Goal: Task Accomplishment & Management: Manage account settings

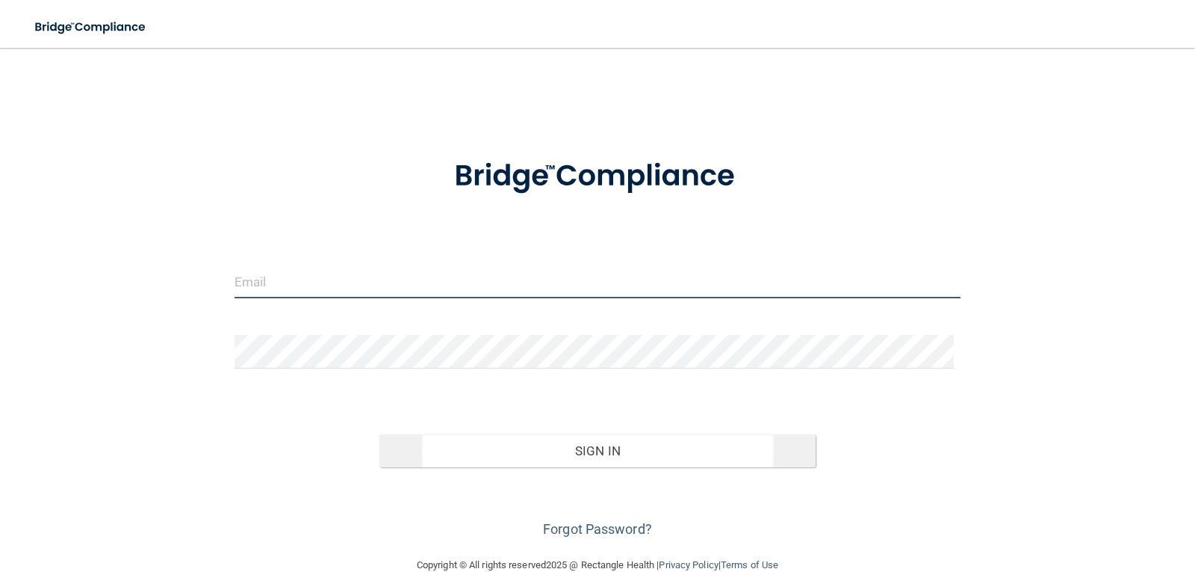
type input "[EMAIL_ADDRESS][DOMAIN_NAME]"
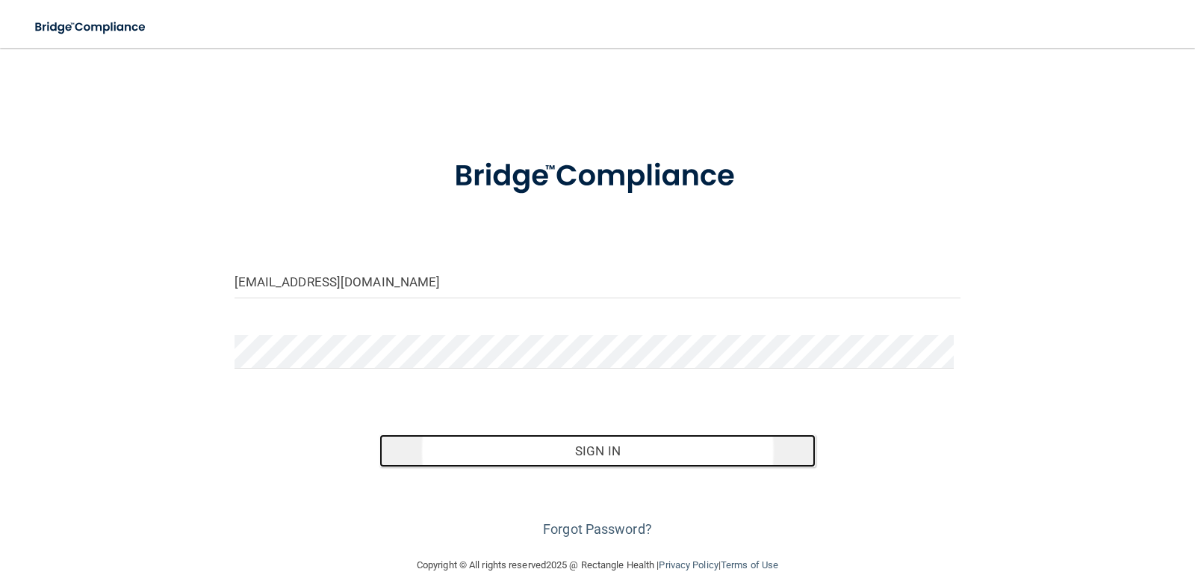
click at [532, 454] on button "Sign In" at bounding box center [598, 450] width 436 height 33
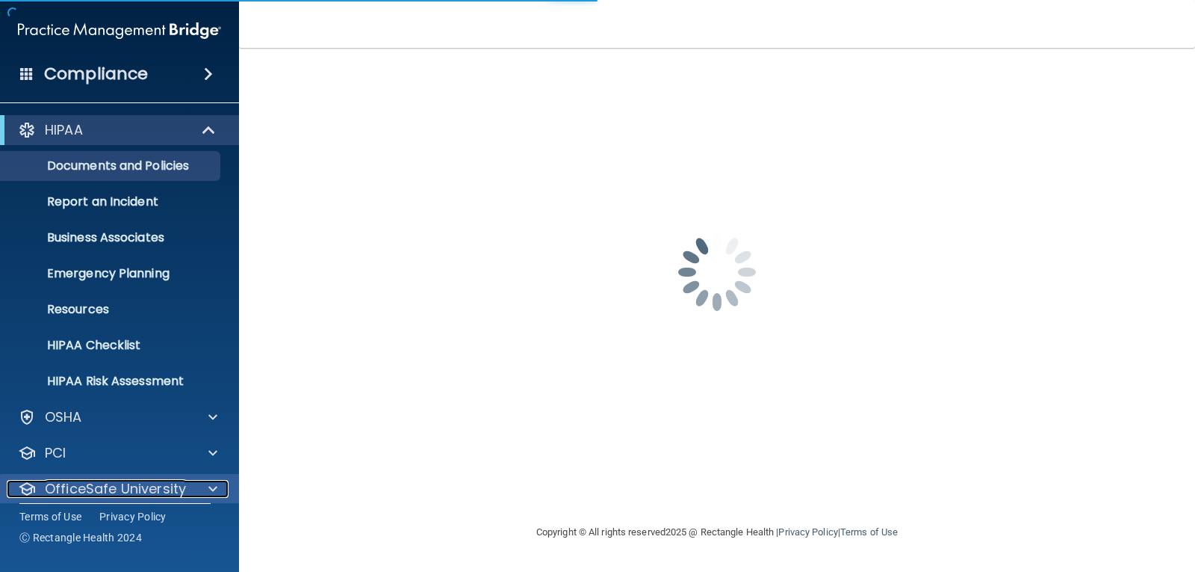
click at [135, 486] on p "OfficeSafe University" at bounding box center [115, 489] width 141 height 18
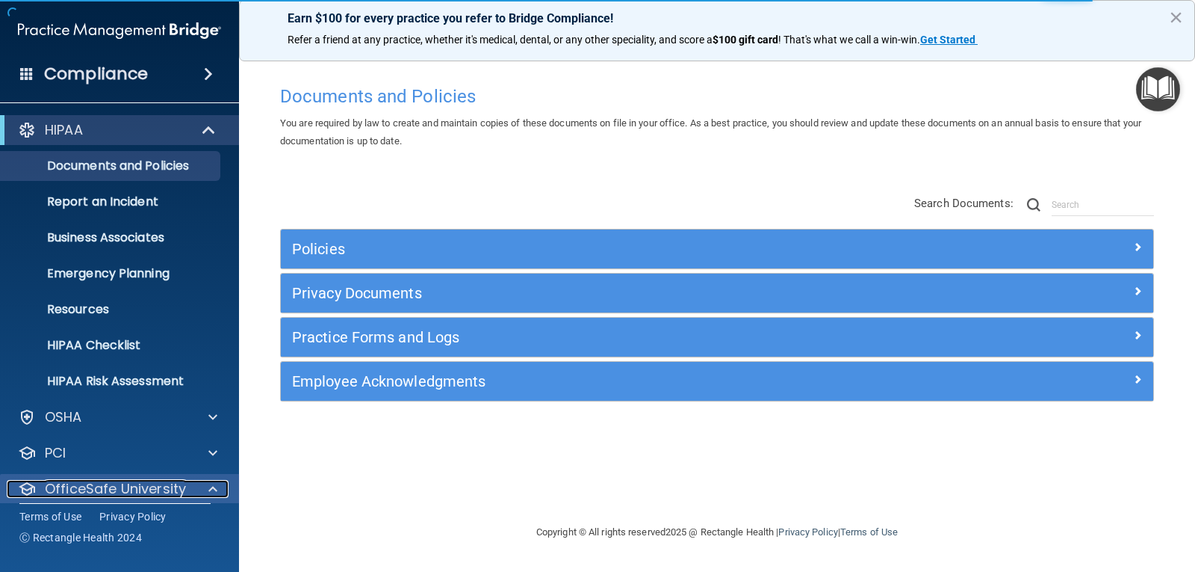
scroll to position [156, 0]
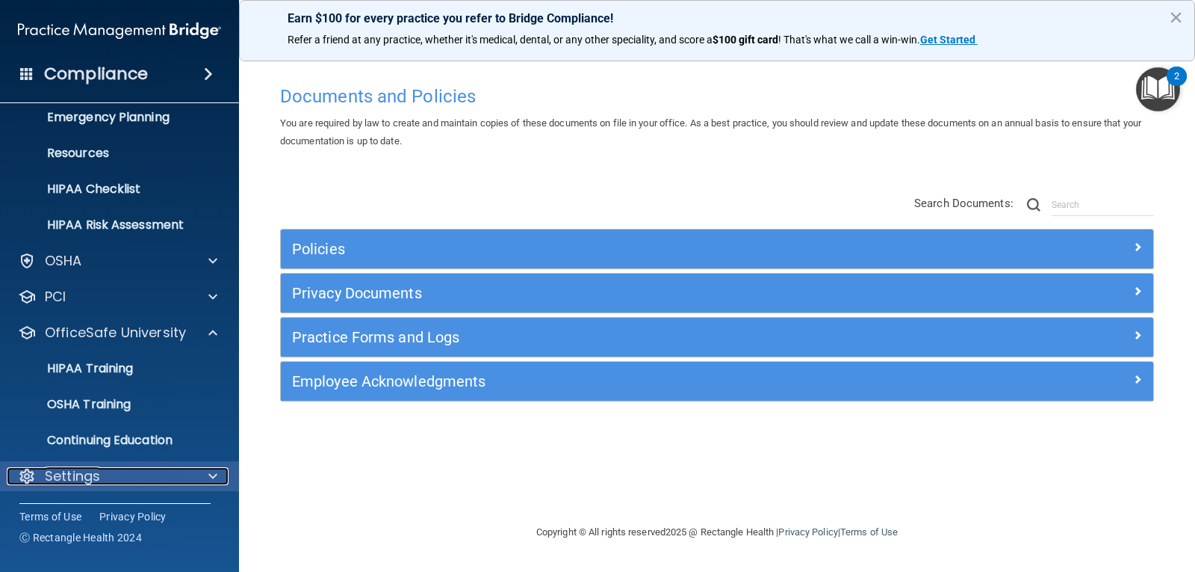
click at [189, 467] on div "Settings" at bounding box center [99, 476] width 185 height 18
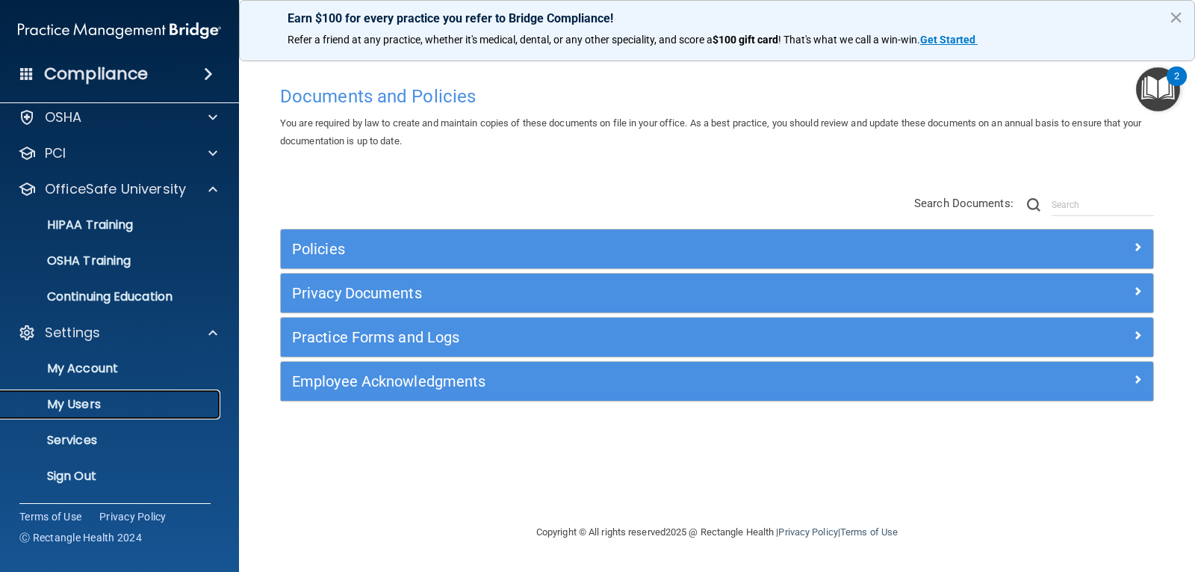
click at [90, 397] on p "My Users" at bounding box center [112, 404] width 204 height 15
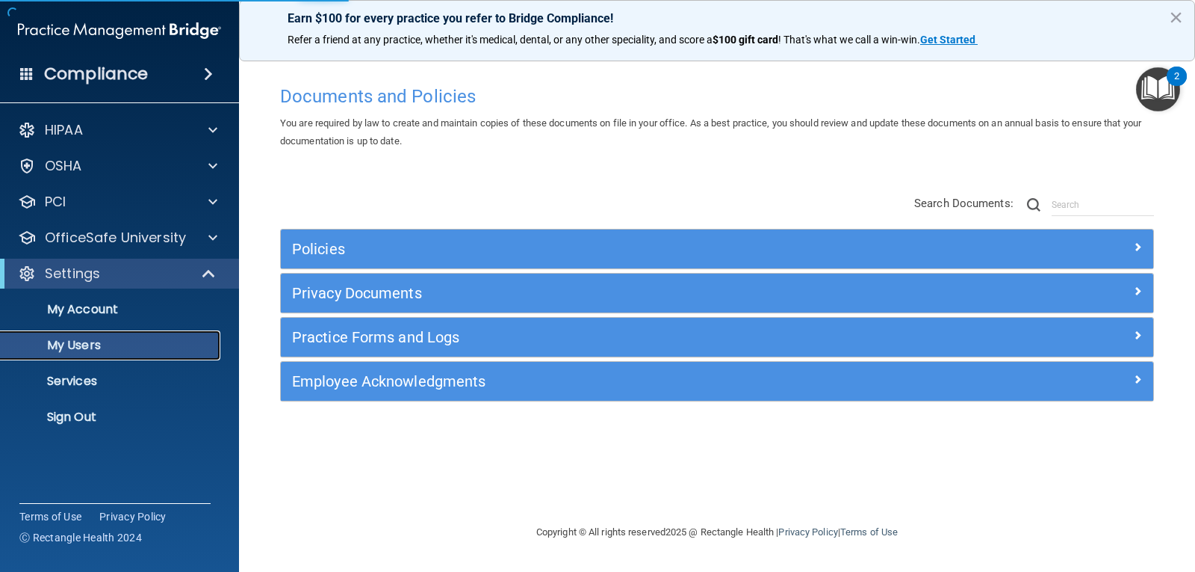
select select "20"
